Goal: Answer question/provide support: Share knowledge or assist other users

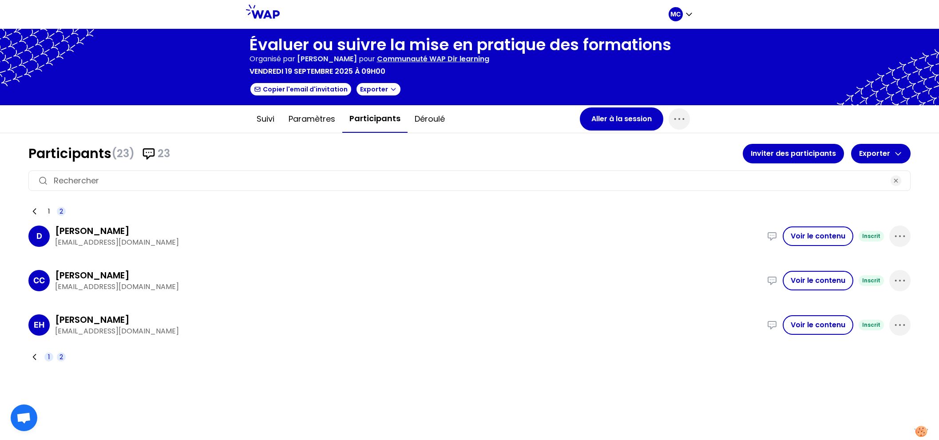
click at [46, 356] on span "1" at bounding box center [48, 356] width 9 height 9
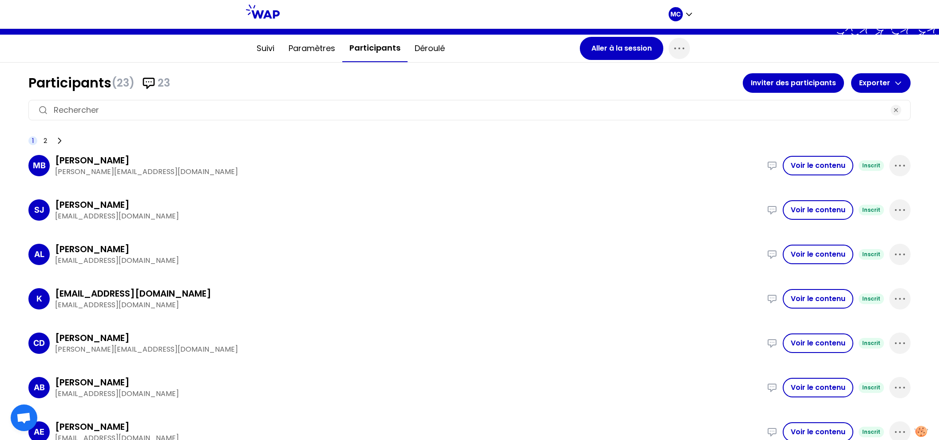
scroll to position [67, 0]
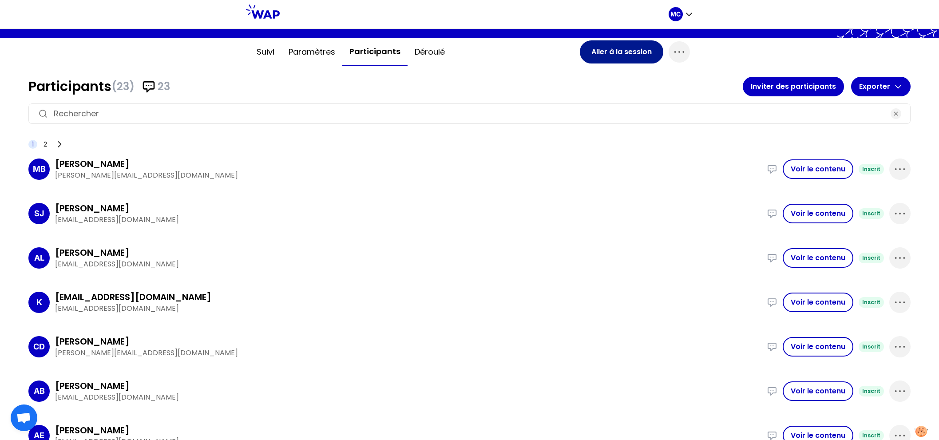
click at [606, 56] on button "Aller à la session" at bounding box center [621, 51] width 83 height 23
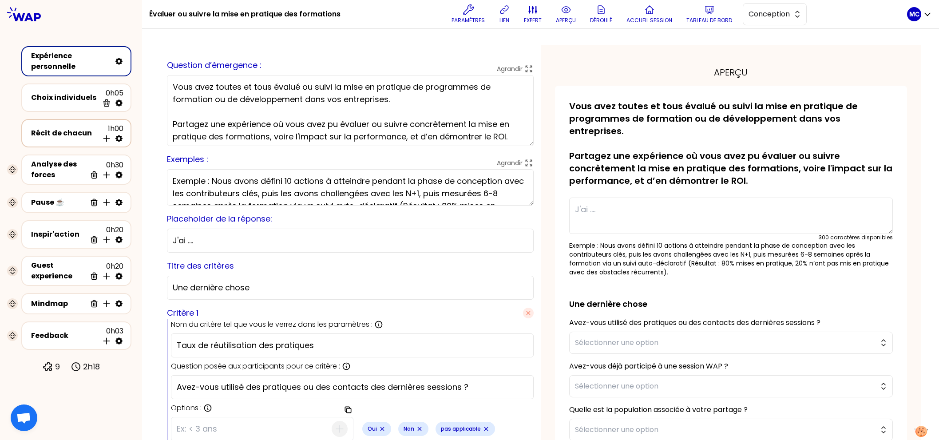
click at [72, 123] on div "Récit de chacun 1h00 Insérer une activité en dessous" at bounding box center [76, 133] width 94 height 20
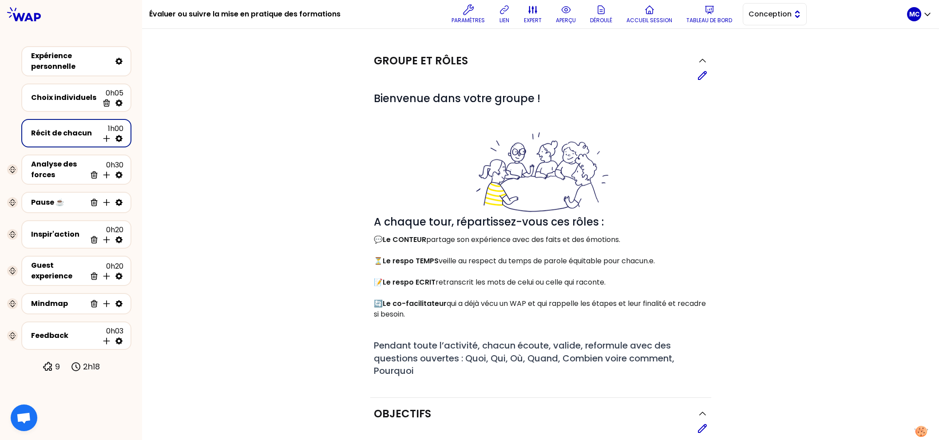
click at [776, 19] on span "Conception" at bounding box center [768, 14] width 40 height 11
click at [773, 44] on li "Facilitation" at bounding box center [774, 51] width 63 height 14
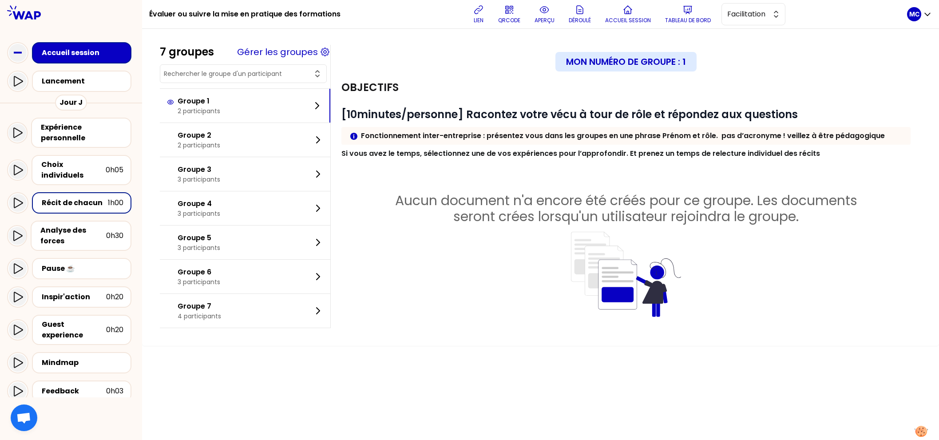
click at [311, 44] on div at bounding box center [540, 41] width 761 height 7
click at [311, 47] on button "Gérer les groupes" at bounding box center [277, 52] width 81 height 12
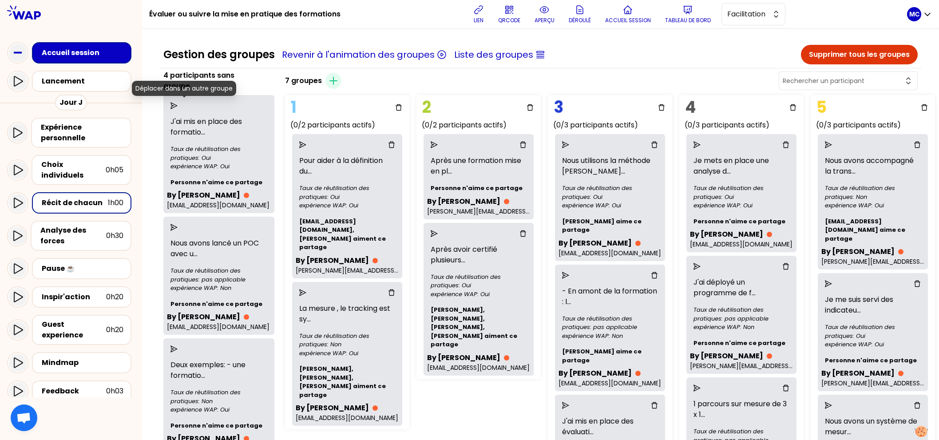
click at [178, 105] on icon "send" at bounding box center [173, 105] width 7 height 7
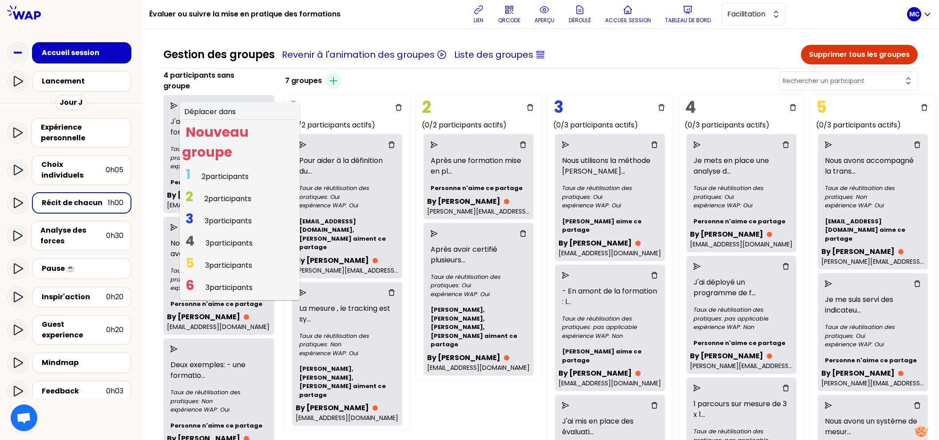
click at [222, 192] on span "2 2 participants" at bounding box center [218, 198] width 73 height 17
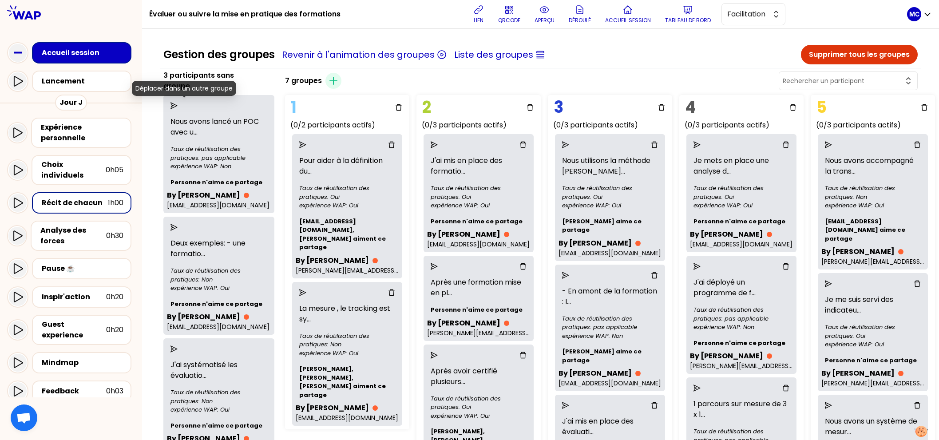
click at [178, 105] on icon "send" at bounding box center [173, 105] width 7 height 7
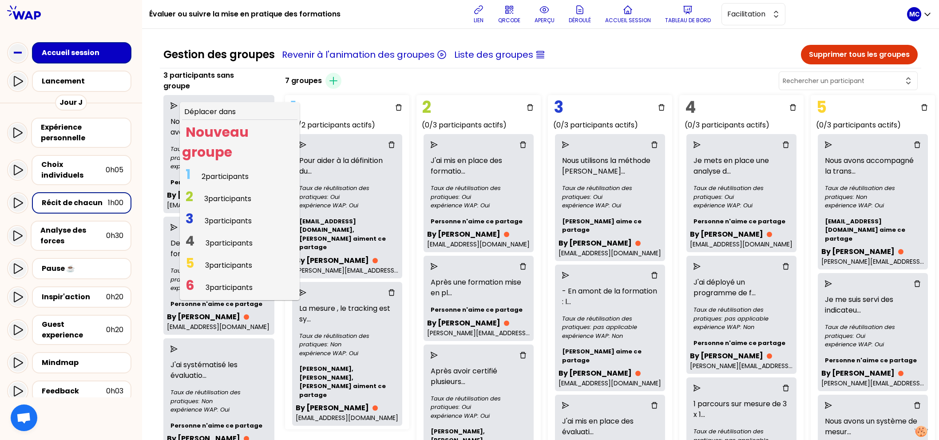
click at [223, 224] on span "3 participants" at bounding box center [228, 221] width 47 height 10
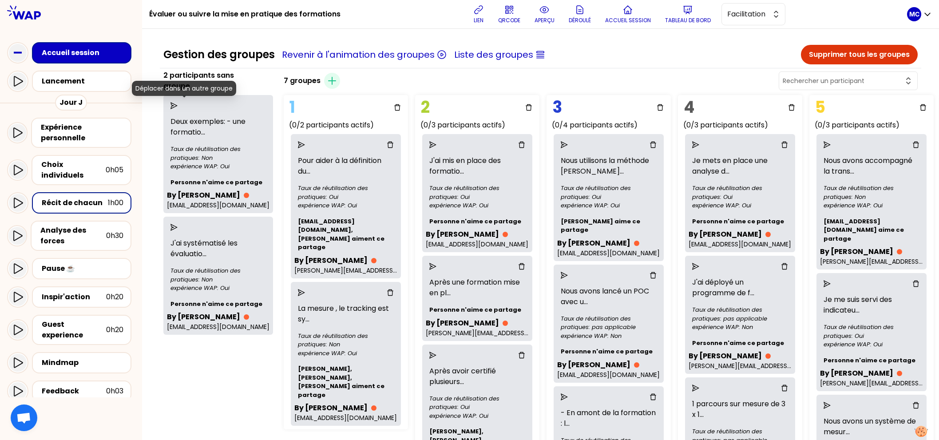
click at [178, 102] on icon "send" at bounding box center [173, 105] width 7 height 7
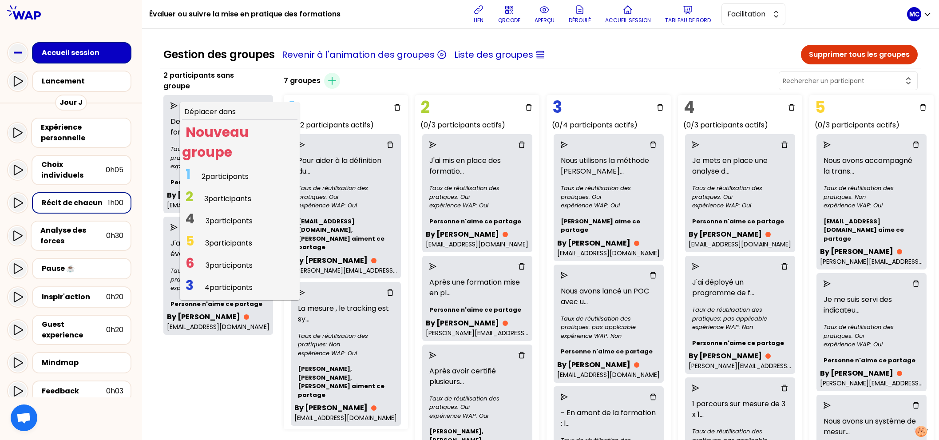
click at [234, 263] on span "3 participants" at bounding box center [229, 265] width 47 height 10
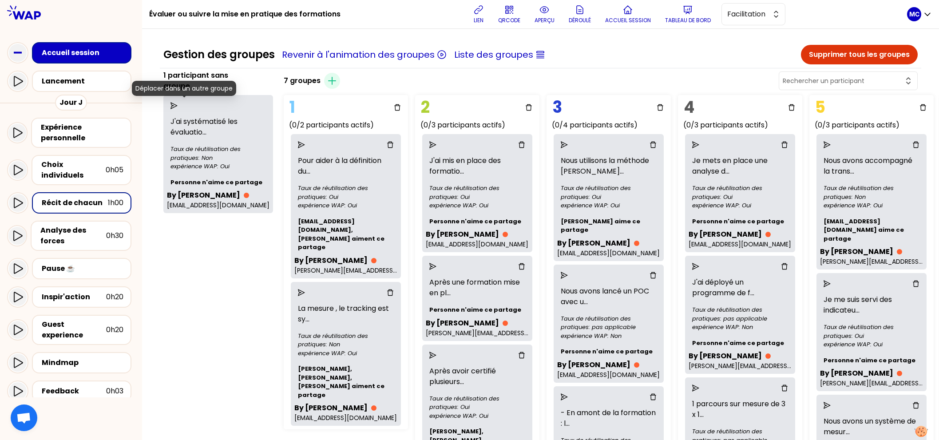
click at [178, 104] on icon "send" at bounding box center [173, 105] width 7 height 7
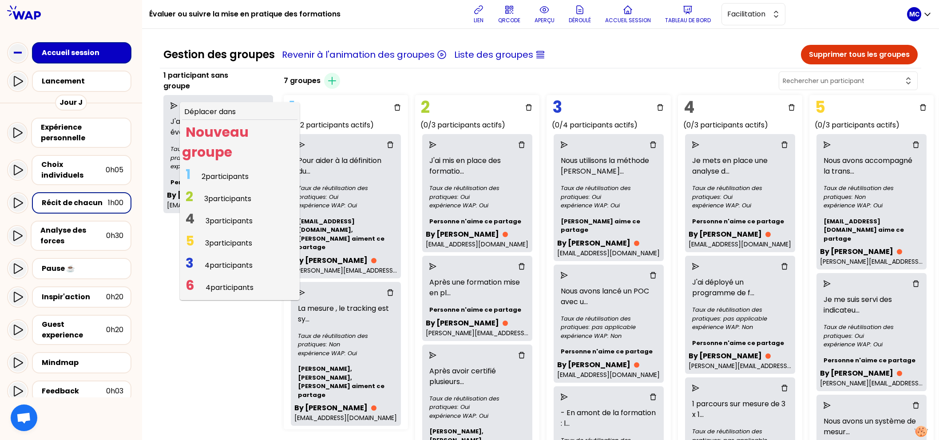
click at [220, 281] on span "6 4 participants" at bounding box center [219, 287] width 75 height 17
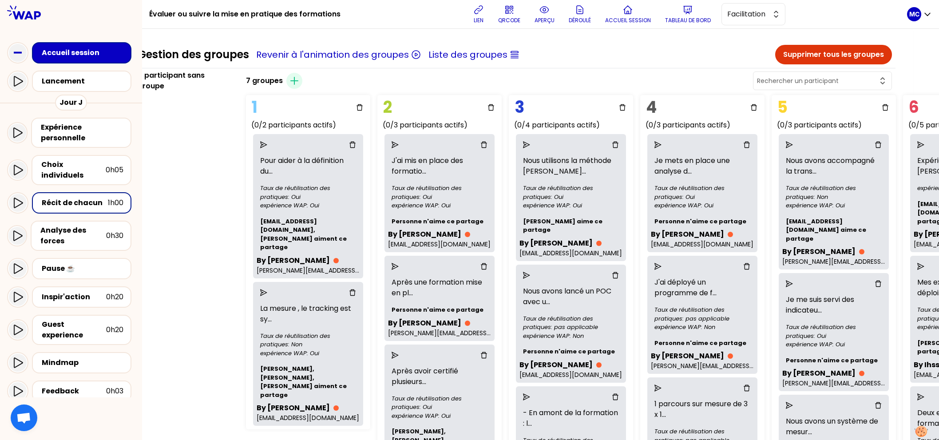
scroll to position [0, 13]
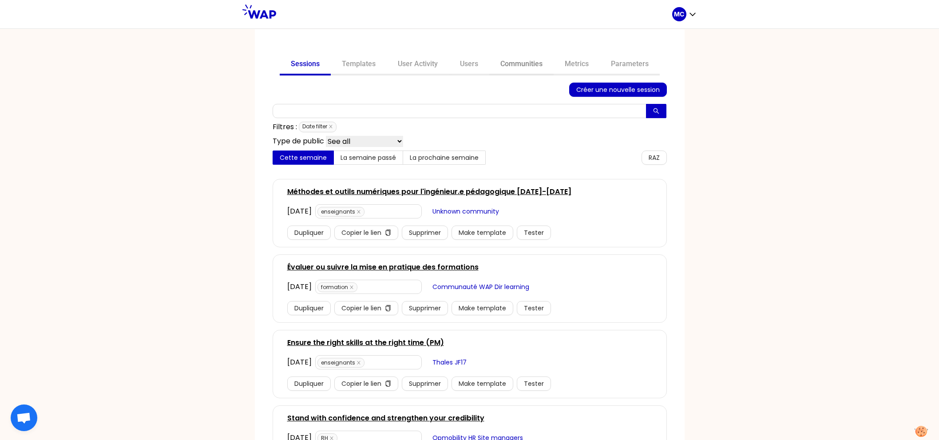
click at [524, 71] on link "Communities" at bounding box center [521, 64] width 64 height 21
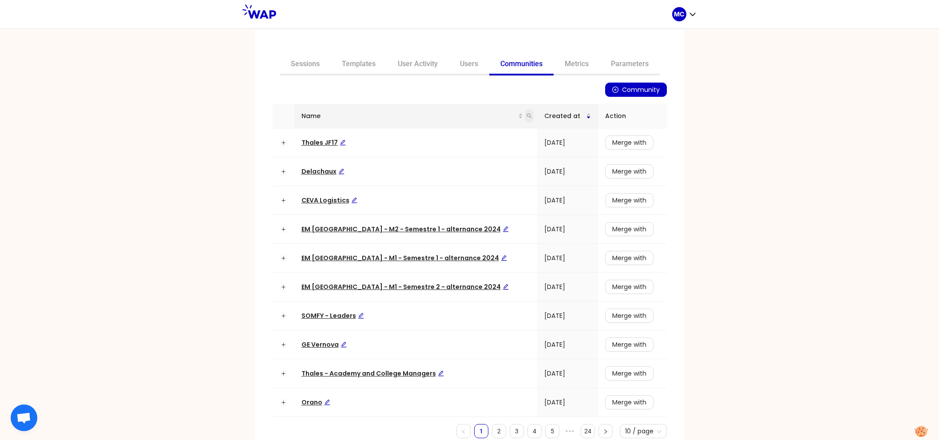
click at [526, 114] on icon "search" at bounding box center [528, 115] width 5 height 5
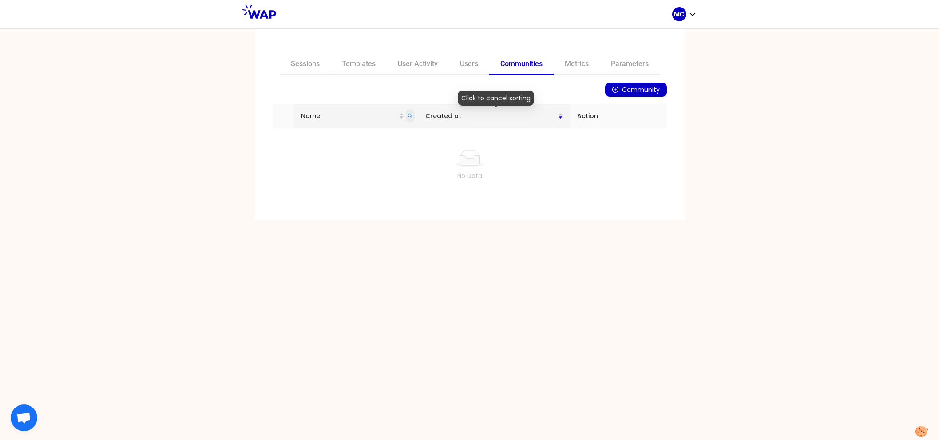
click at [413, 115] on icon "search" at bounding box center [409, 115] width 5 height 5
click at [411, 115] on icon "search" at bounding box center [409, 115] width 5 height 5
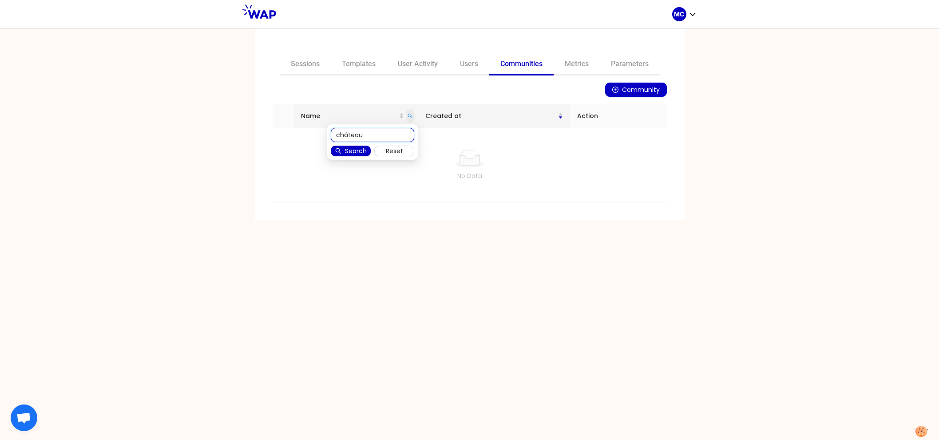
type input "château"
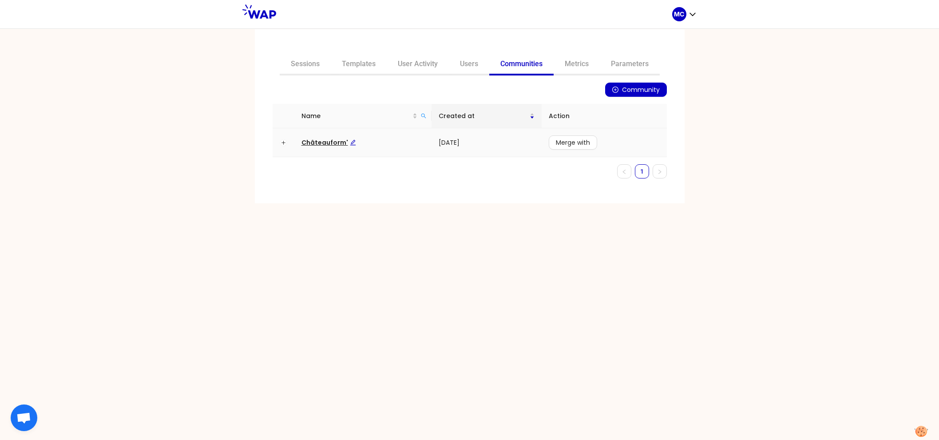
click at [311, 146] on span "Châteauform'" at bounding box center [328, 142] width 55 height 9
